Goal: Communication & Community: Share content

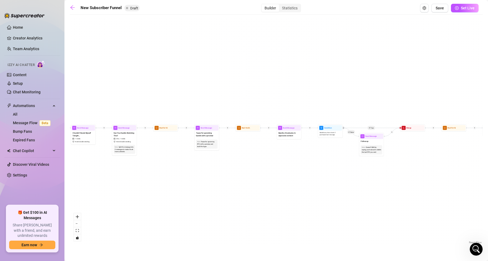
scroll to position [158, 0]
click at [473, 250] on icon "Open Intercom Messenger" at bounding box center [475, 248] width 9 height 9
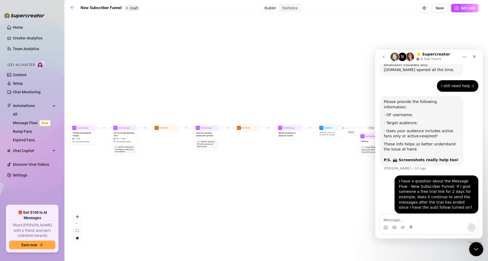
click at [475, 252] on div "Close Intercom Messenger" at bounding box center [475, 248] width 13 height 13
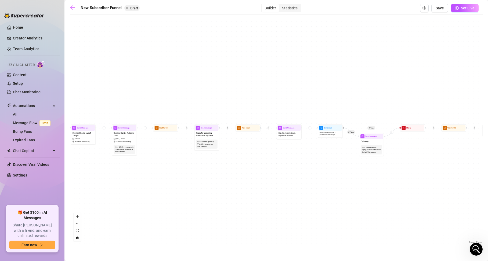
click at [184, 179] on div "If True If False If True If False If True If False If True If False Merge Merge…" at bounding box center [276, 131] width 413 height 228
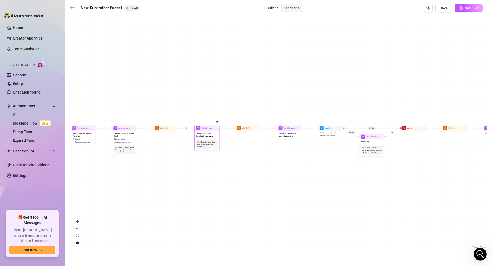
click at [203, 129] on span "Send Message" at bounding box center [207, 128] width 12 height 3
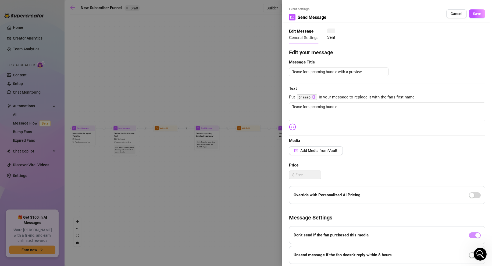
type textarea "Tease for upcoming bundle"
click at [376, 72] on textarea "Tease for upcoming bundle with a preview" at bounding box center [338, 71] width 99 height 9
click at [321, 109] on textarea "Tease for upcoming bundle" at bounding box center [387, 111] width 196 height 19
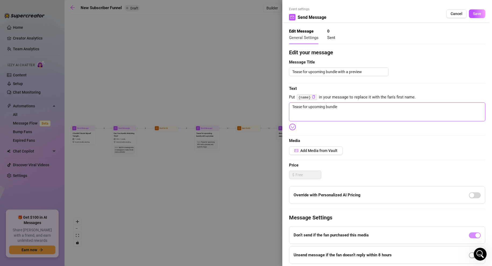
click at [321, 109] on textarea "Tease for upcoming bundle" at bounding box center [387, 111] width 196 height 19
paste textarea "👅 3 vids… one big cock… and me doing things you’ll be thinking about all night.…"
type textarea "👅 3 vids… one big cock… and me doing things you’ll be thinking about all night.…"
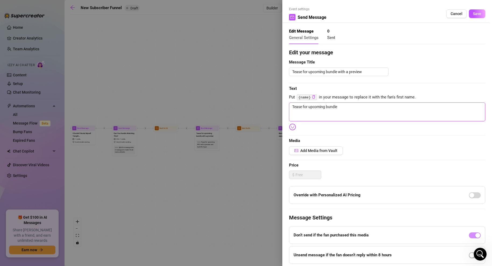
type textarea "👅 3 vids… one big cock… and me doing things you’ll be thinking about all night.…"
